Goal: Obtain resource: Download file/media

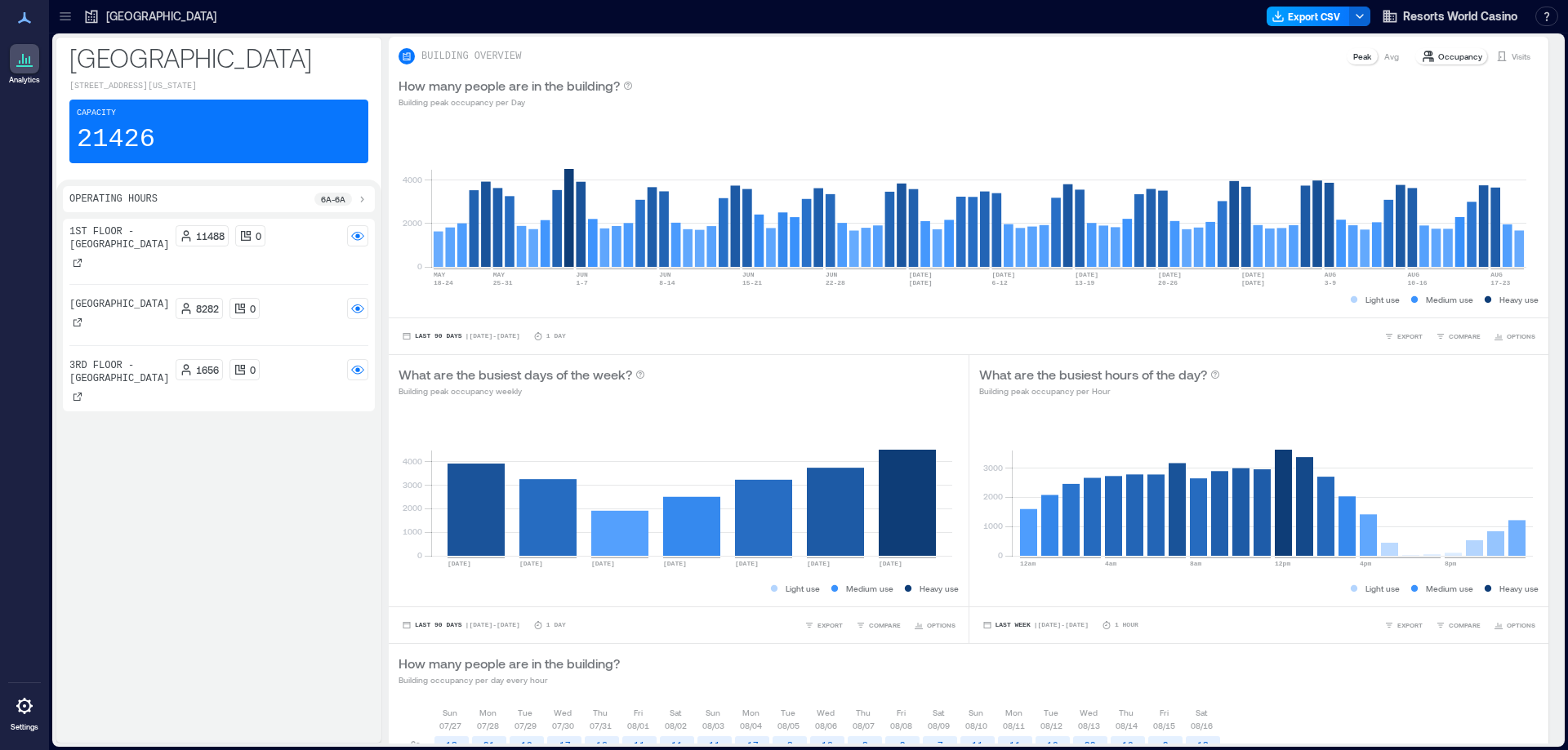
click at [1293, 11] on button "Export CSV" at bounding box center [1308, 16] width 83 height 20
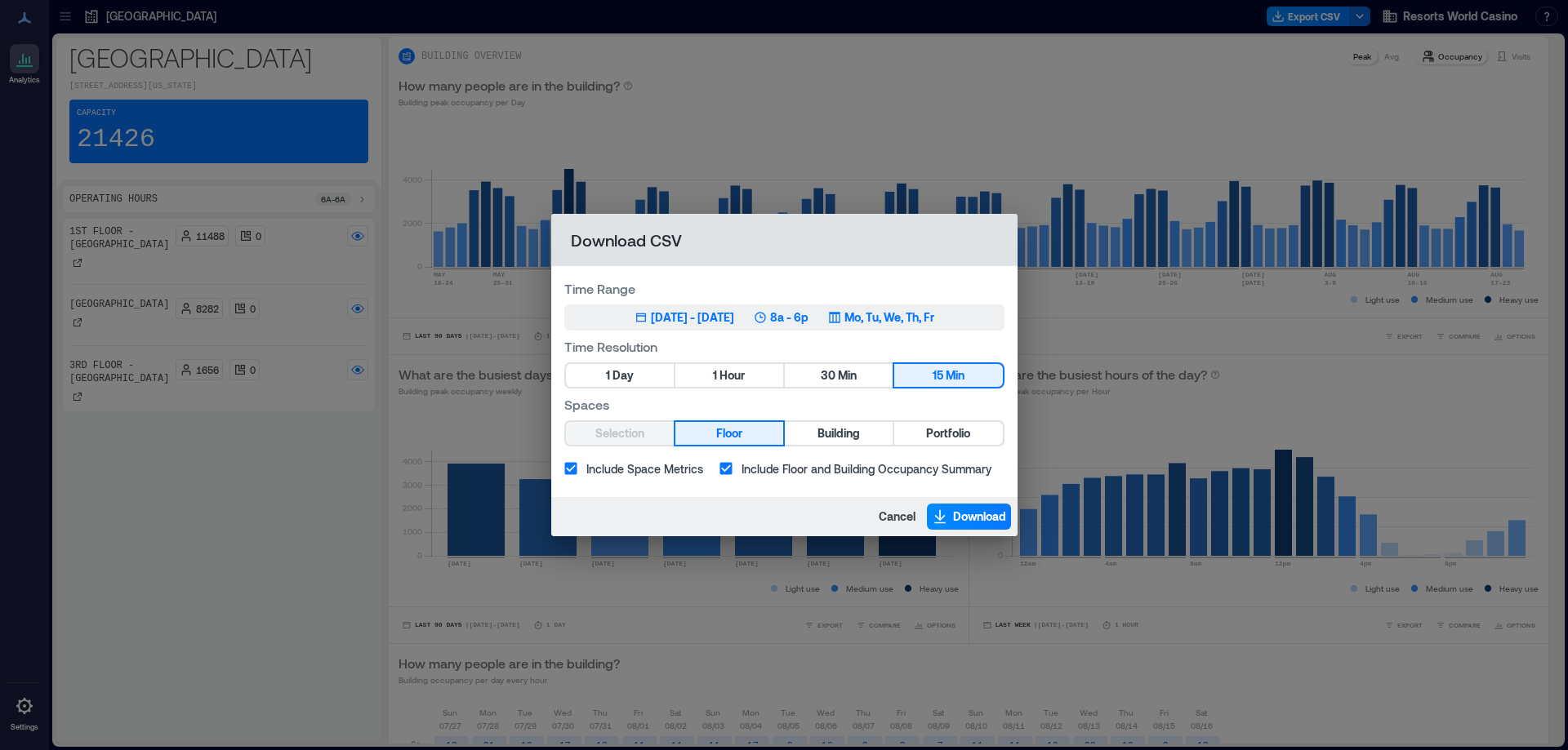
click at [720, 312] on div "[DATE] - [DATE]" at bounding box center [692, 318] width 83 height 16
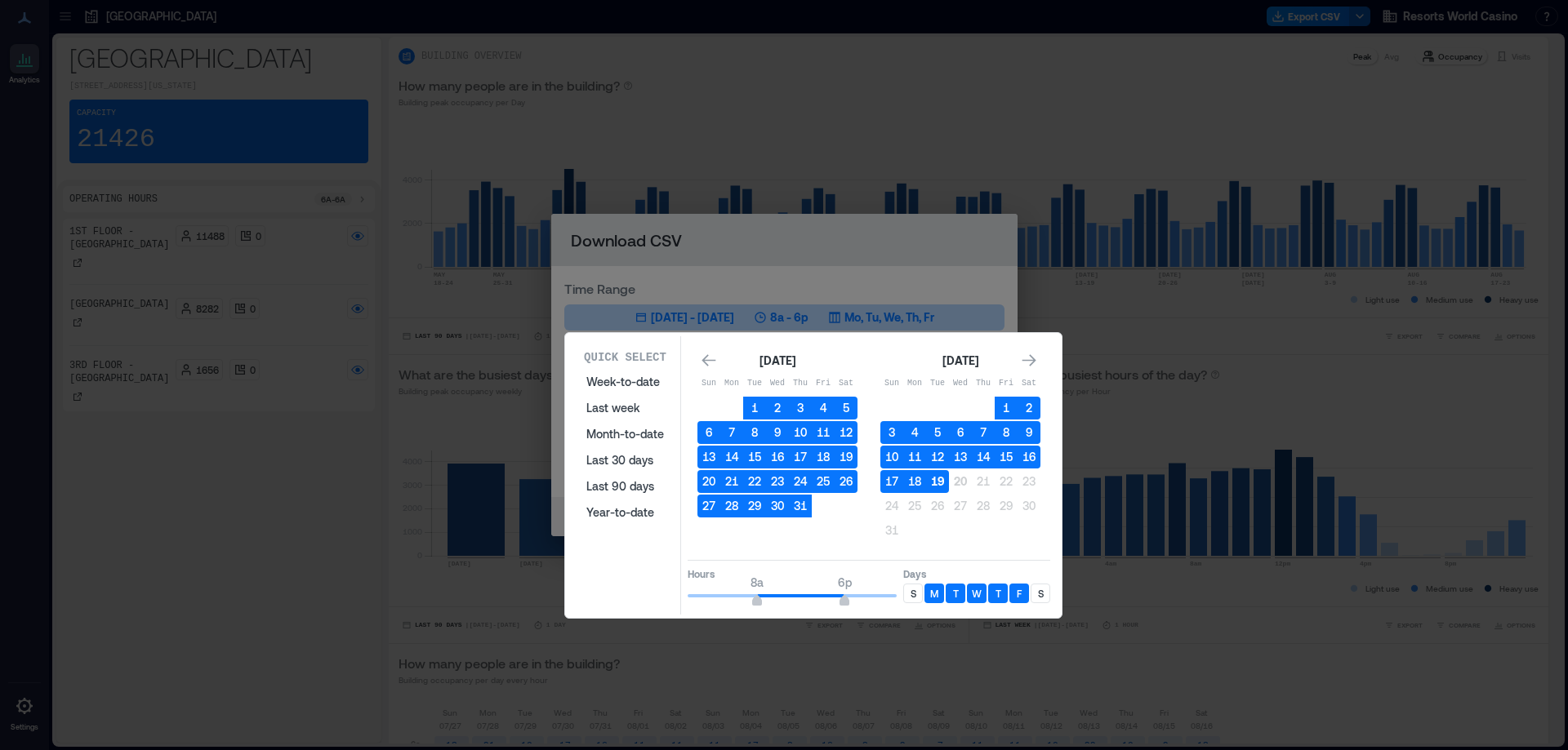
click at [938, 480] on button "19" at bounding box center [938, 482] width 22 height 22
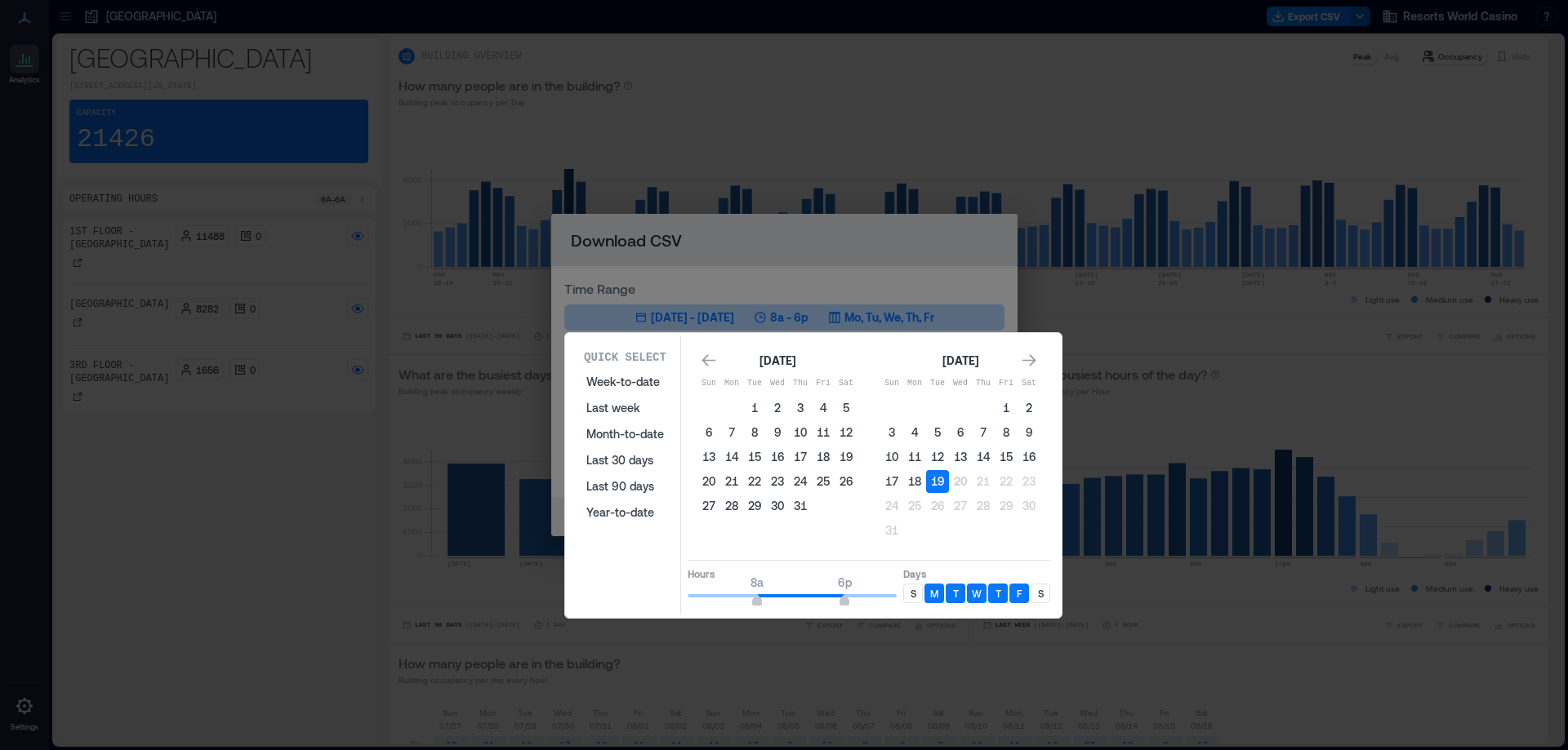
type input "**"
drag, startPoint x: 839, startPoint y: 604, endPoint x: 907, endPoint y: 599, distance: 68.2
click at [907, 599] on div "Hours 8a 12a Days S M T W T F S" at bounding box center [869, 584] width 363 height 48
type input "*"
drag, startPoint x: 759, startPoint y: 600, endPoint x: 664, endPoint y: 595, distance: 95.1
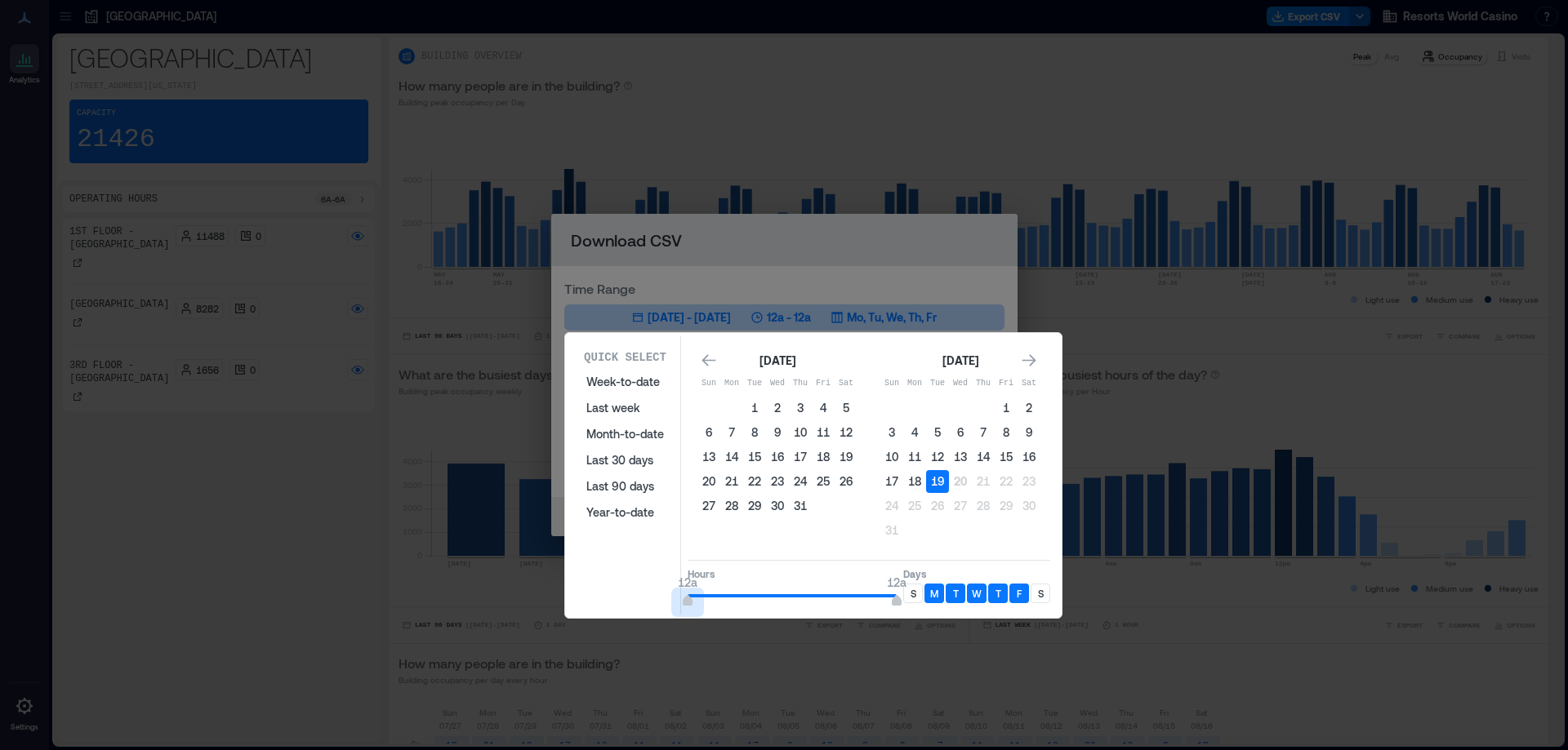
click at [664, 595] on div "Quick Select Week-to-date Last week Month-to-date Last 30 days Last 90 days Yea…" at bounding box center [813, 476] width 487 height 279
click at [905, 590] on span "12a" at bounding box center [896, 583] width 20 height 16
click at [1042, 584] on div "S" at bounding box center [1040, 593] width 20 height 20
click at [916, 590] on div "S" at bounding box center [913, 593] width 20 height 20
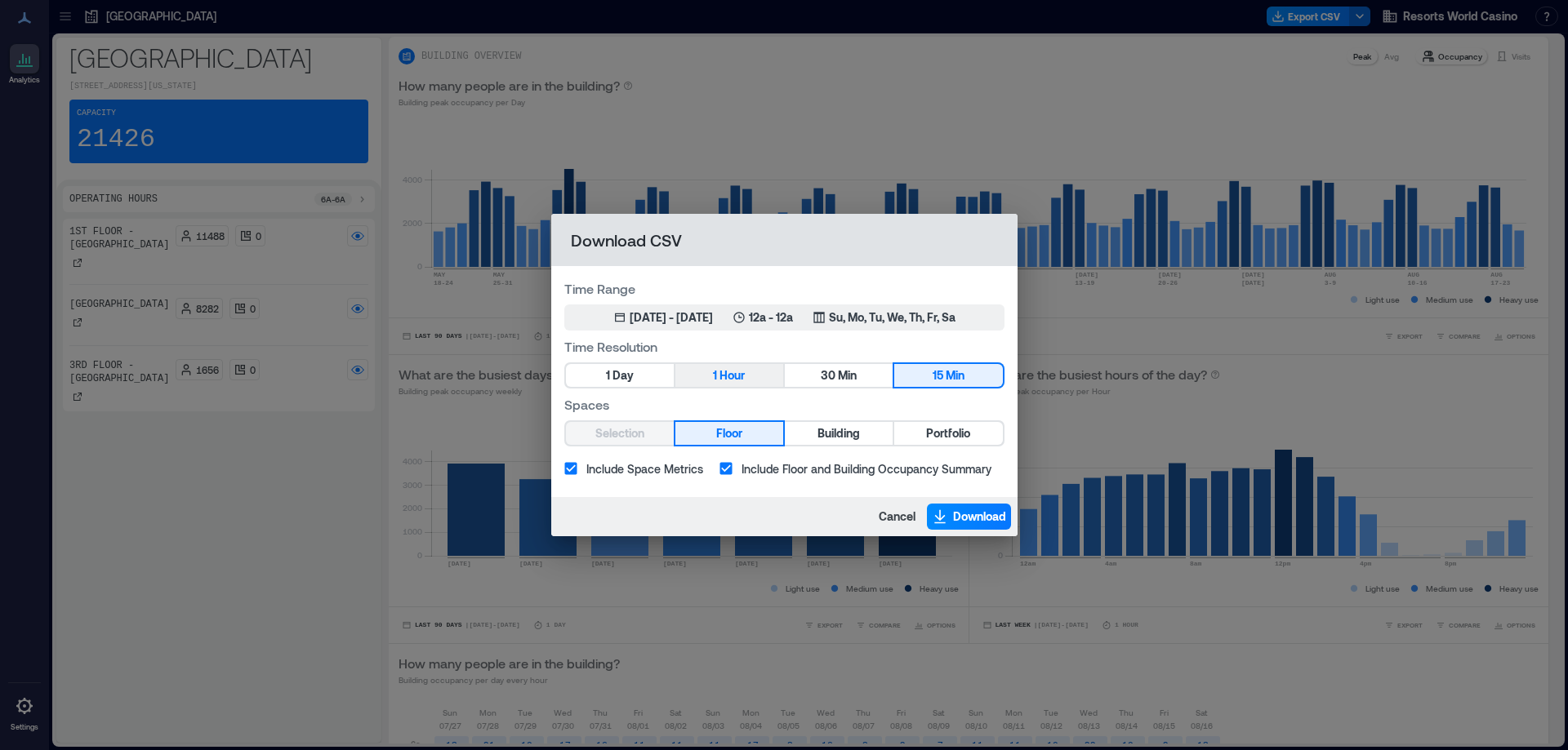
click at [730, 378] on span "Hour" at bounding box center [731, 376] width 25 height 21
click at [961, 435] on span "Portfolio" at bounding box center [948, 434] width 44 height 21
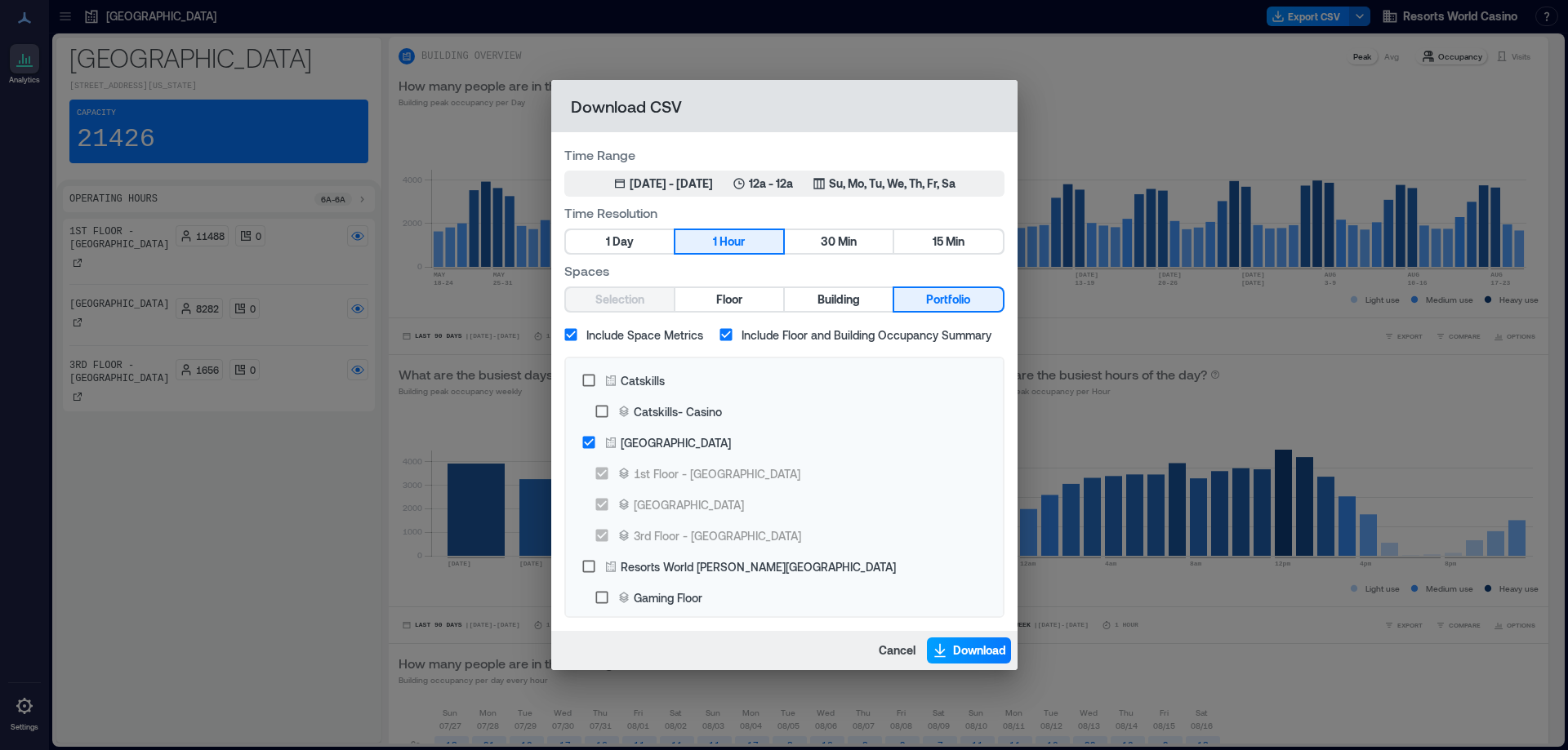
click at [987, 646] on span "Download" at bounding box center [979, 651] width 53 height 16
